Goal: Transaction & Acquisition: Purchase product/service

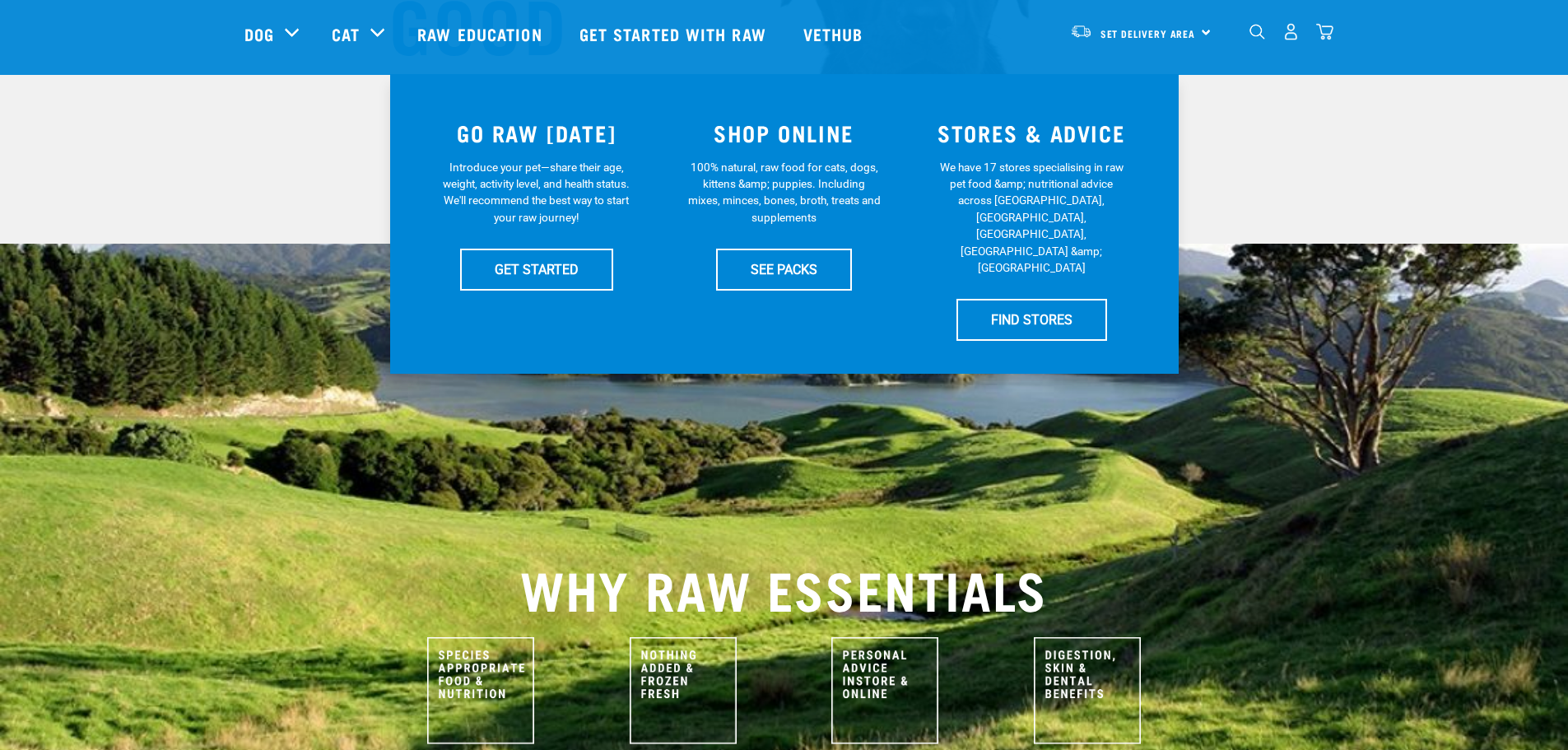
scroll to position [329, 0]
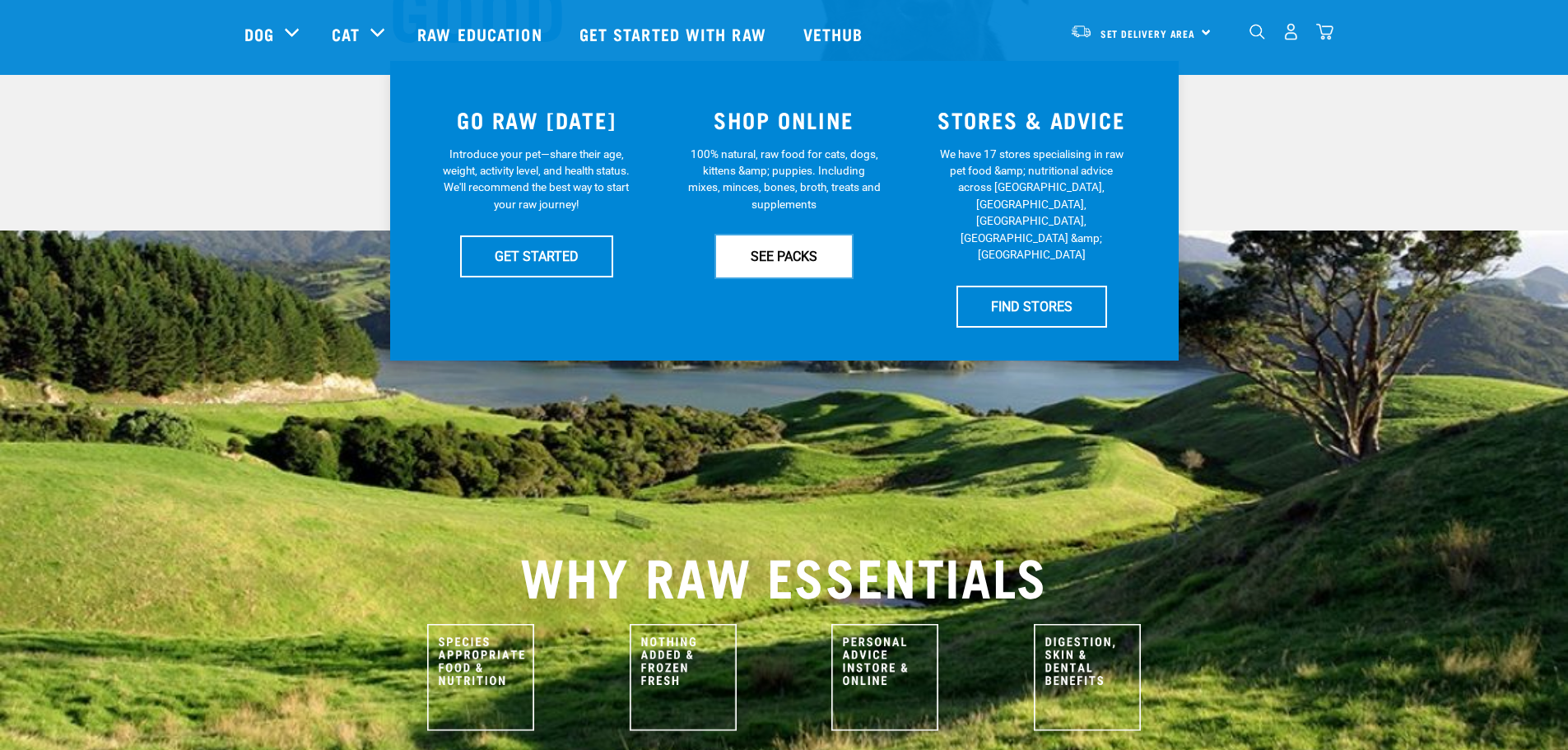
click at [807, 254] on link "SEE PACKS" at bounding box center [784, 256] width 136 height 41
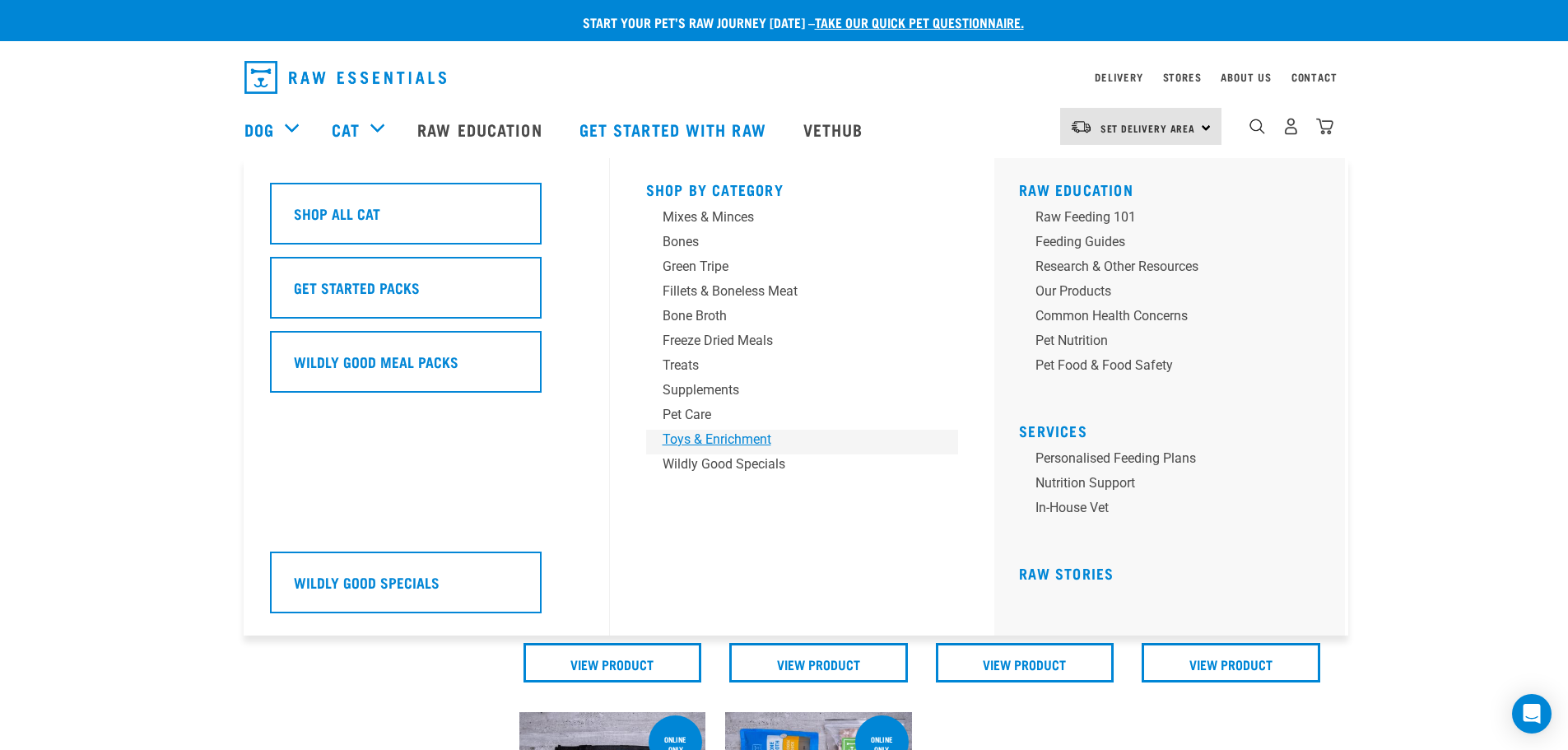
click at [747, 433] on div "Toys & Enrichment" at bounding box center [790, 439] width 257 height 20
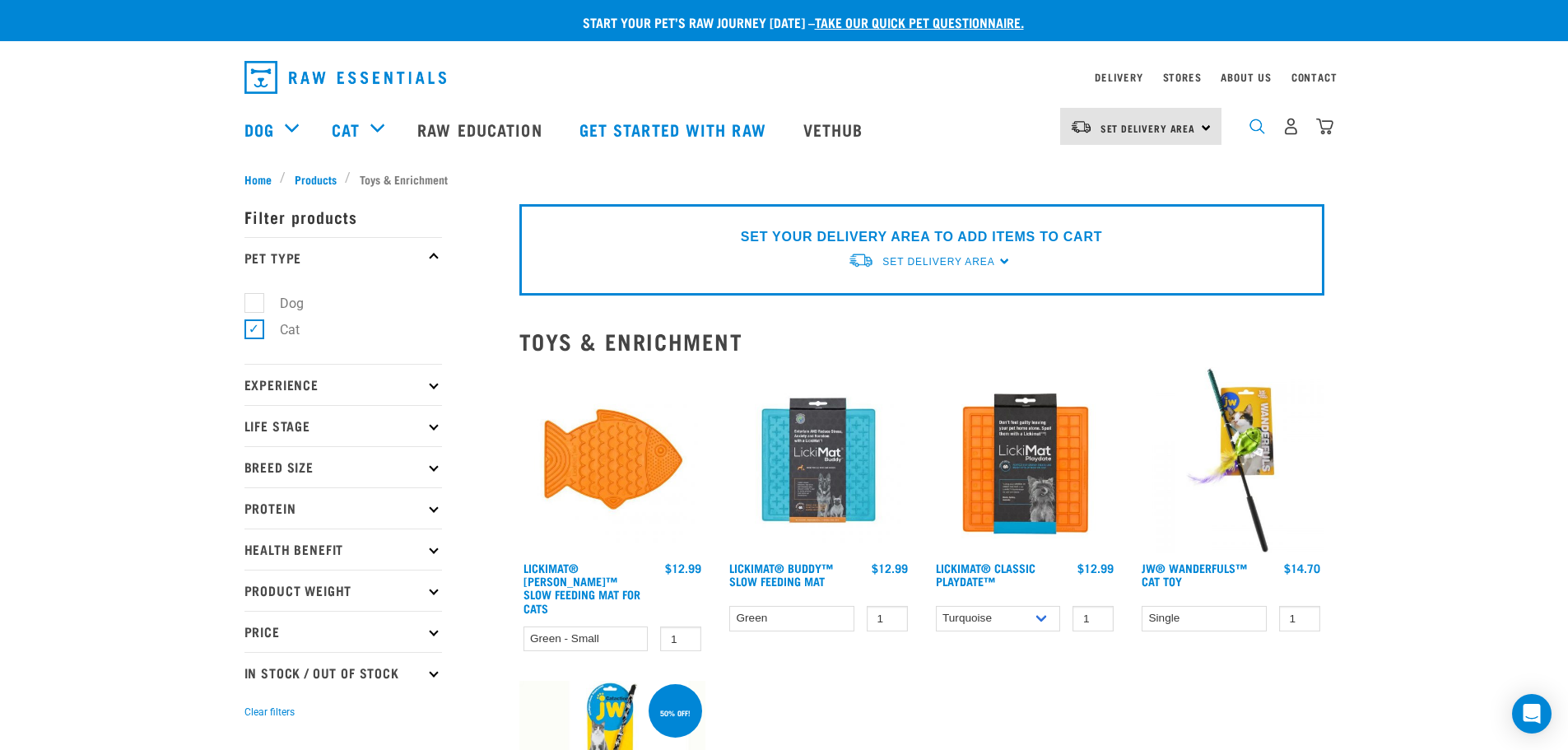
click at [1258, 134] on img "dropdown navigation" at bounding box center [1257, 126] width 16 height 16
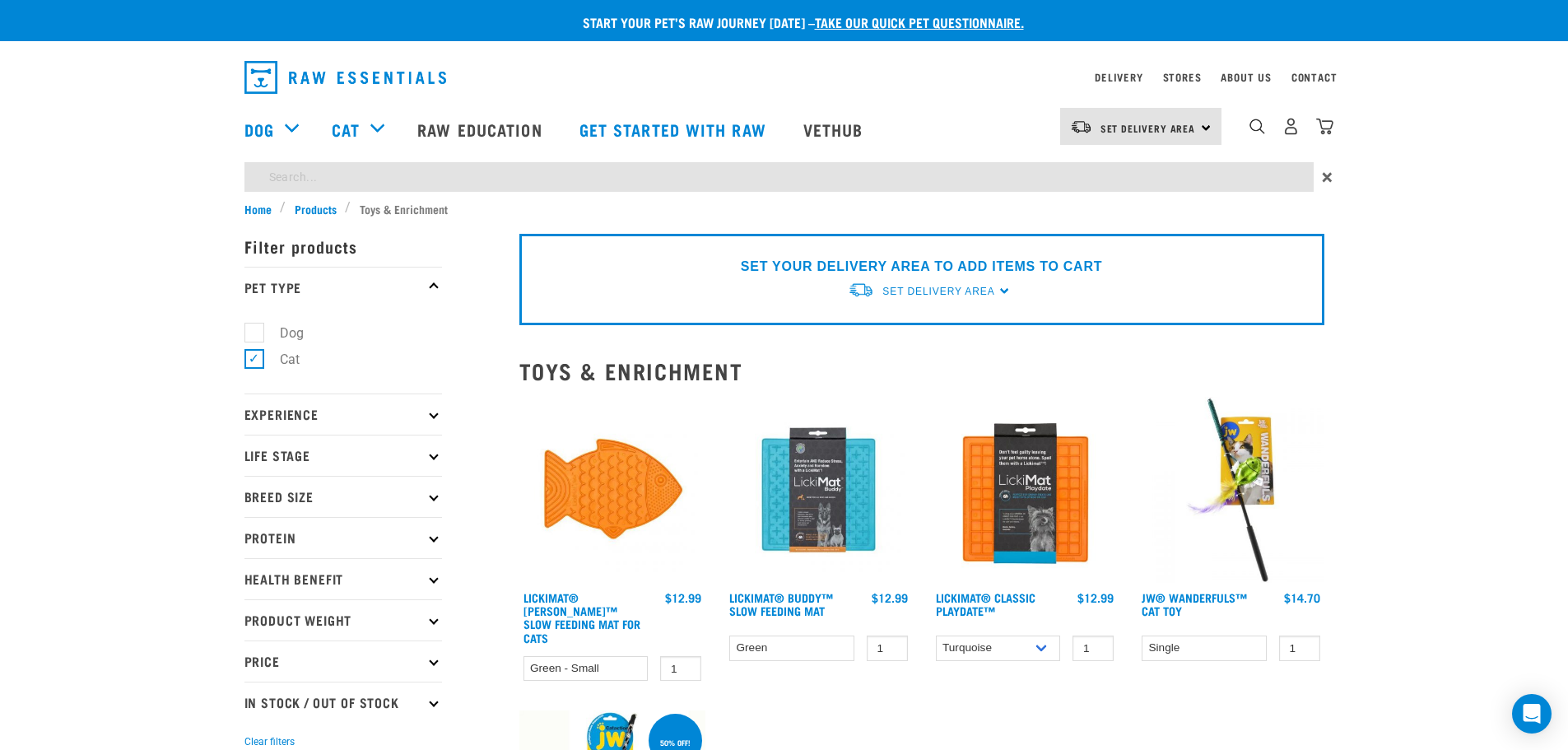
click at [1174, 171] on input "search" at bounding box center [779, 177] width 1069 height 30
type input "catnip"
